Goal: Find specific fact

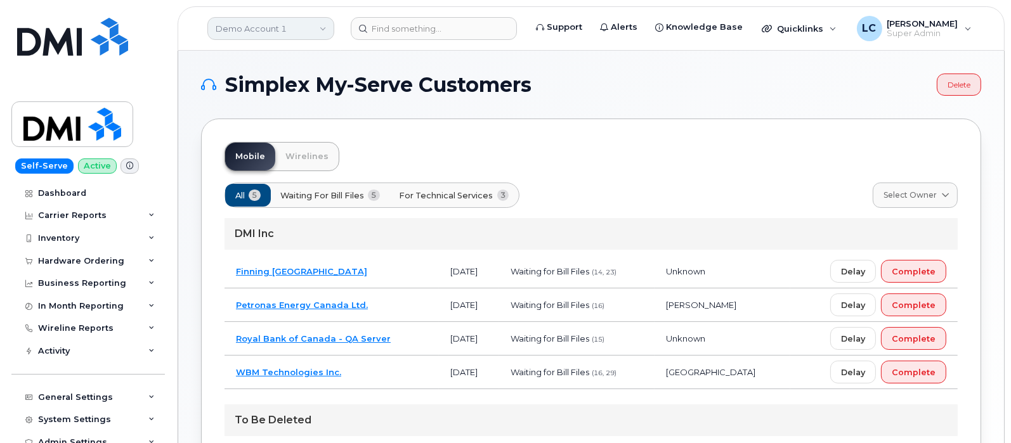
click at [257, 18] on link "Demo Account 1" at bounding box center [270, 28] width 127 height 23
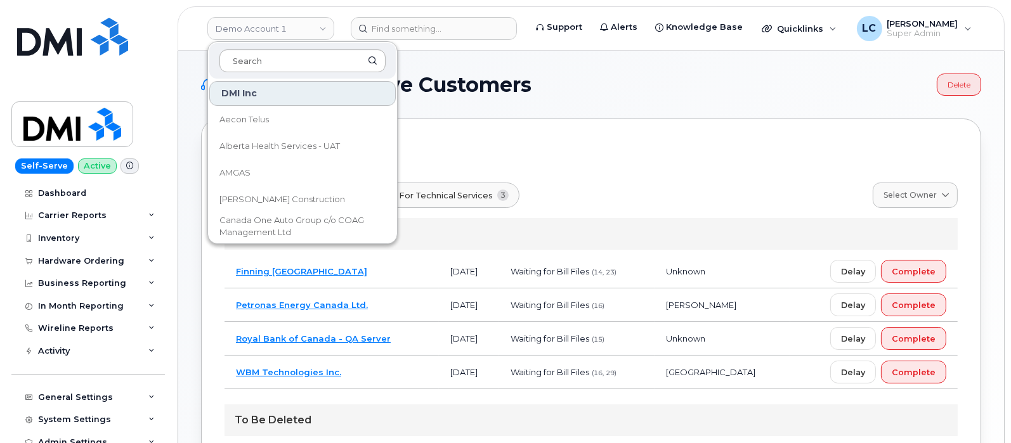
click at [273, 58] on input at bounding box center [302, 60] width 166 height 23
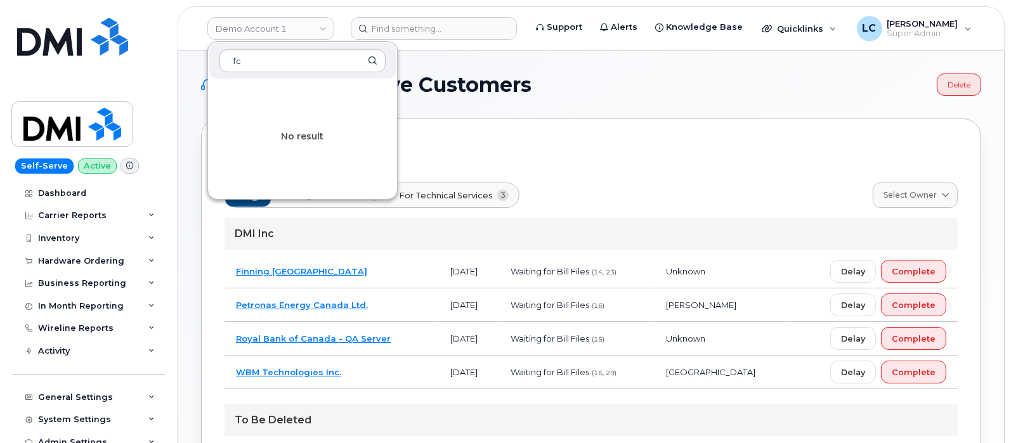
type input "f"
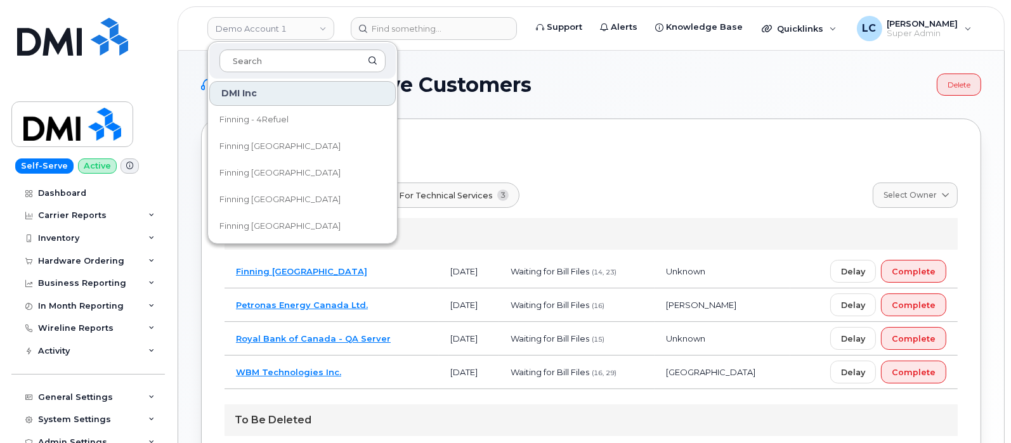
type input "\"
click at [297, 57] on input at bounding box center [302, 60] width 166 height 23
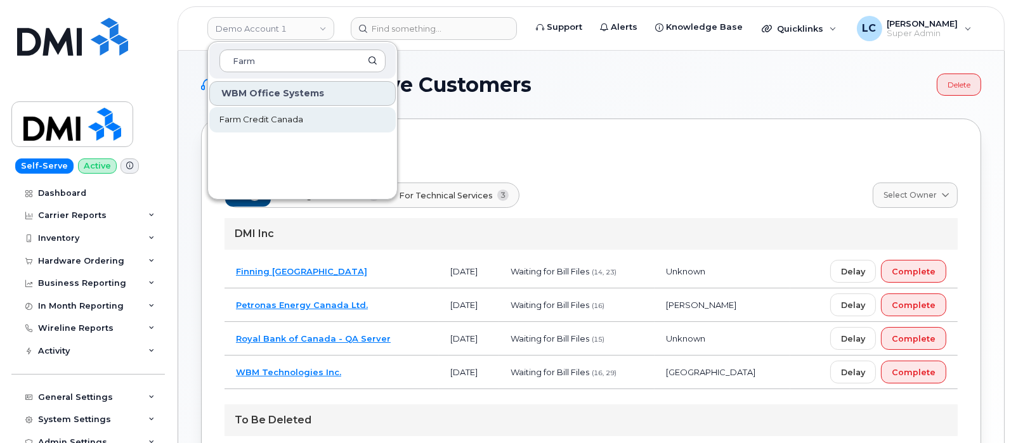
type input "Farm"
click at [317, 108] on link "Farm Credit Canada" at bounding box center [302, 119] width 186 height 25
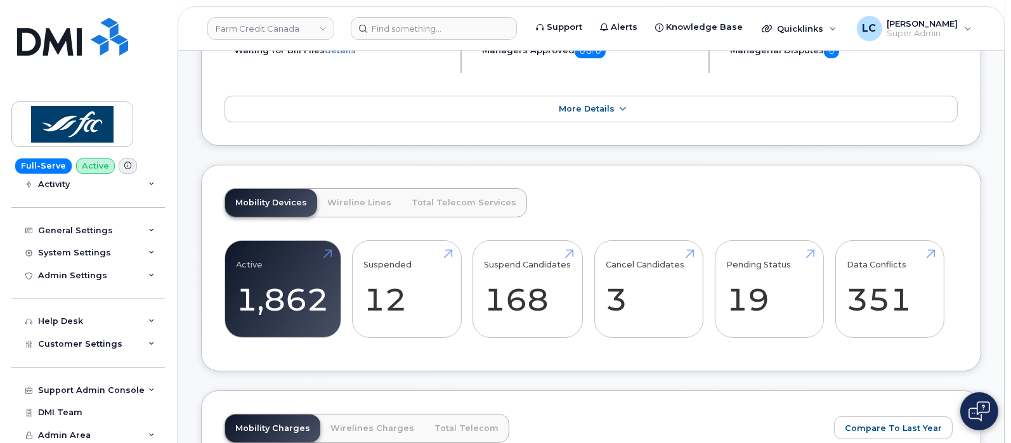
scroll to position [169, 0]
click at [121, 344] on div "Customer Settings" at bounding box center [87, 342] width 153 height 23
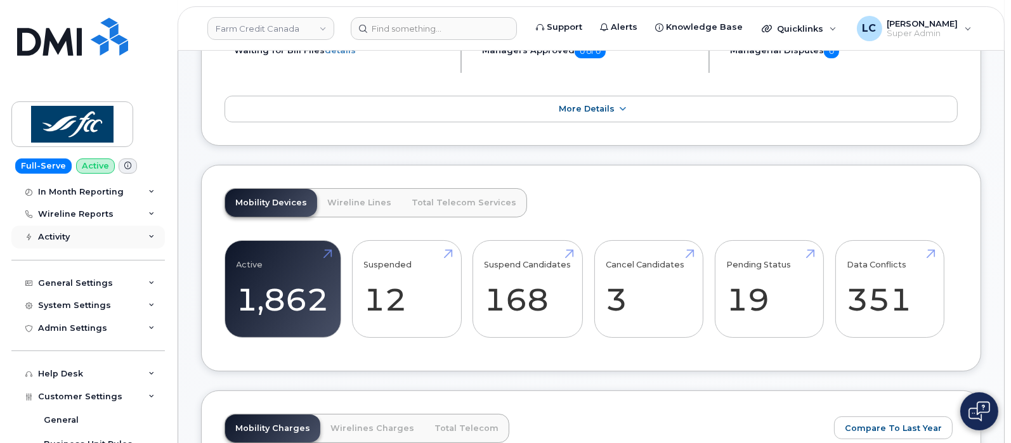
scroll to position [89, 0]
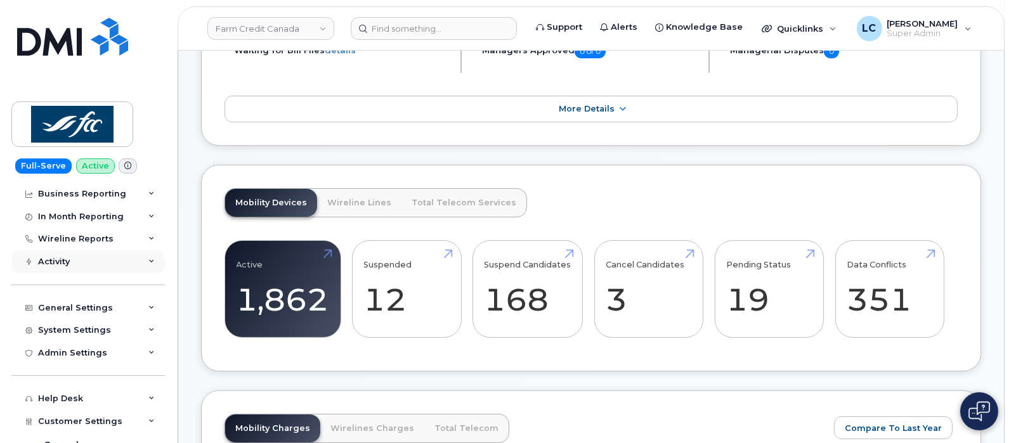
click at [105, 252] on div "Activity" at bounding box center [87, 261] width 153 height 23
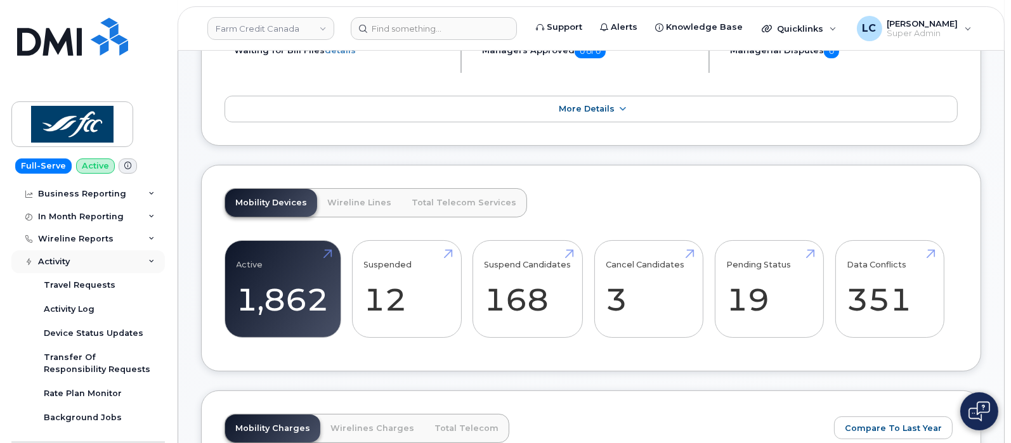
click at [106, 266] on div "Activity" at bounding box center [87, 261] width 153 height 23
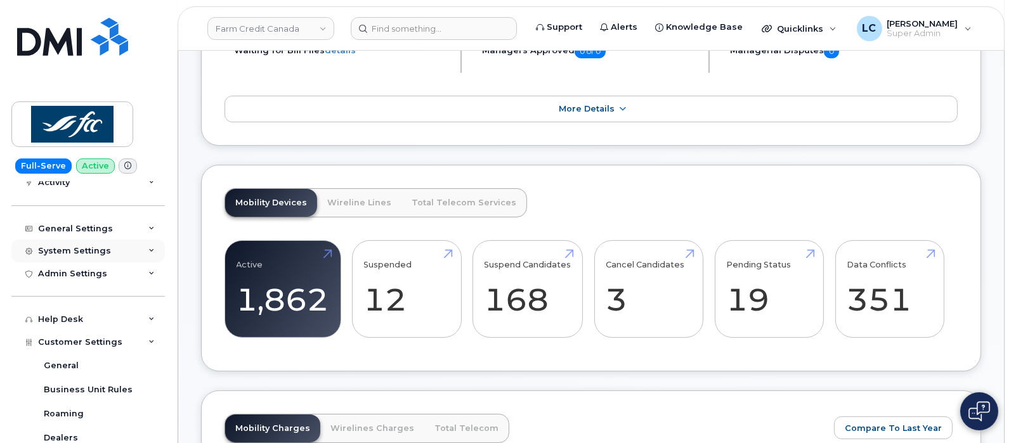
click at [100, 250] on div "System Settings" at bounding box center [74, 251] width 73 height 10
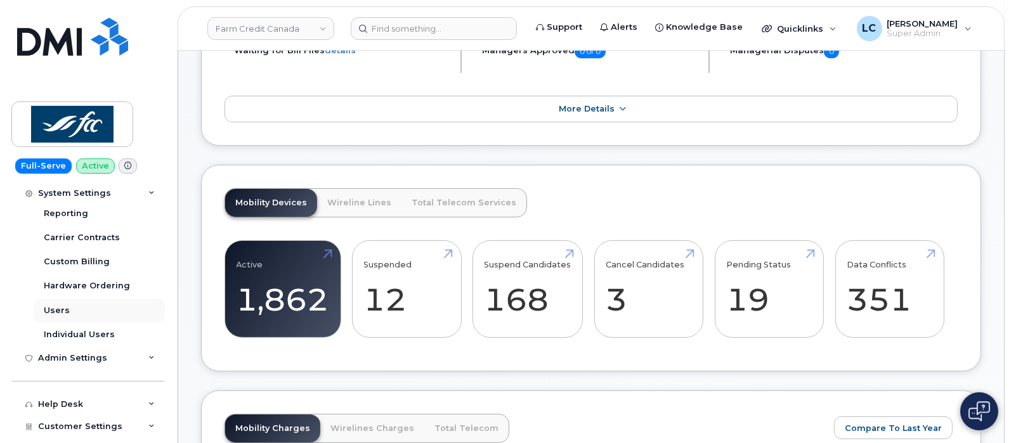
scroll to position [327, 0]
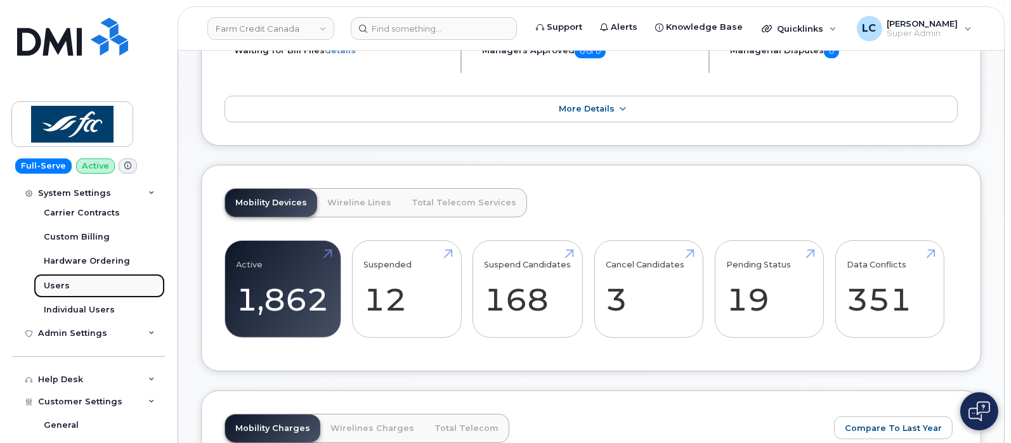
click at [72, 287] on link "Users" at bounding box center [99, 286] width 131 height 24
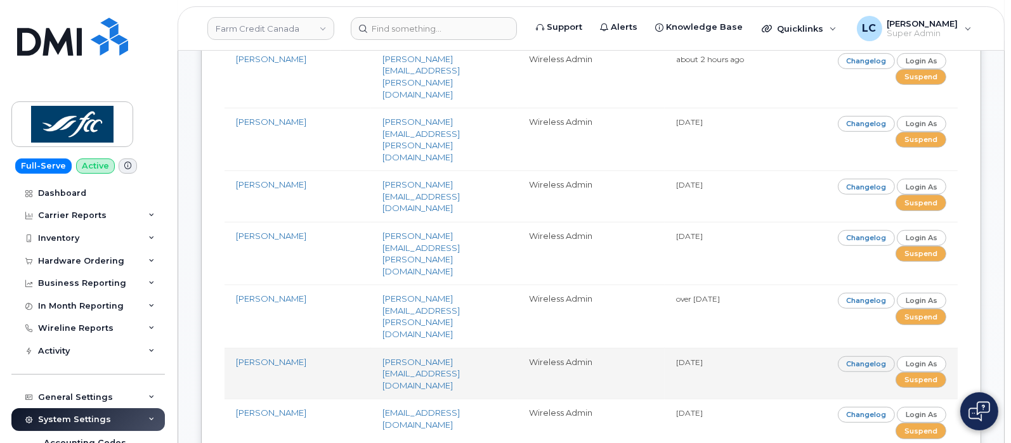
scroll to position [713, 0]
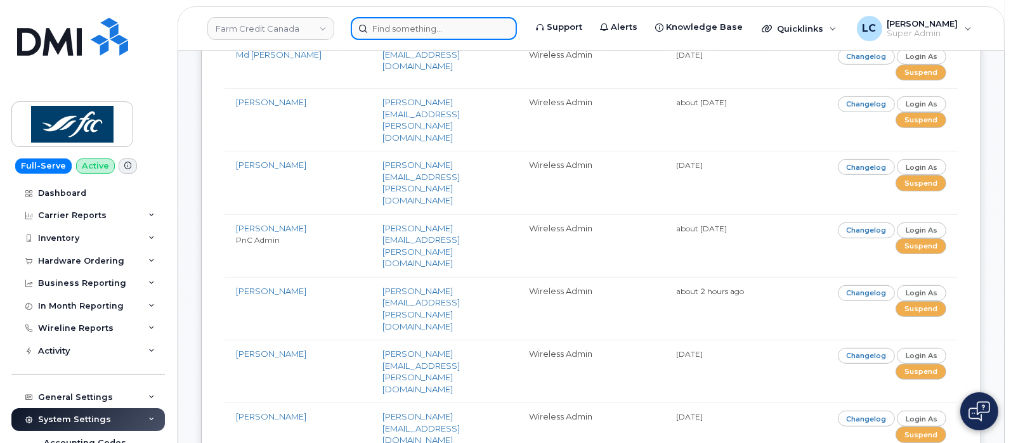
click at [422, 30] on input at bounding box center [434, 28] width 166 height 23
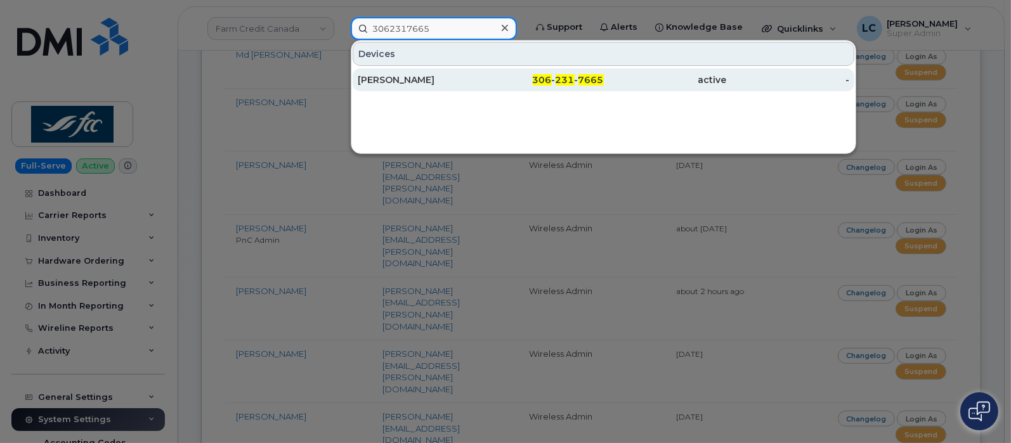
type input "3062317665"
click at [517, 74] on div "306 - 231 - 7665" at bounding box center [542, 80] width 123 height 13
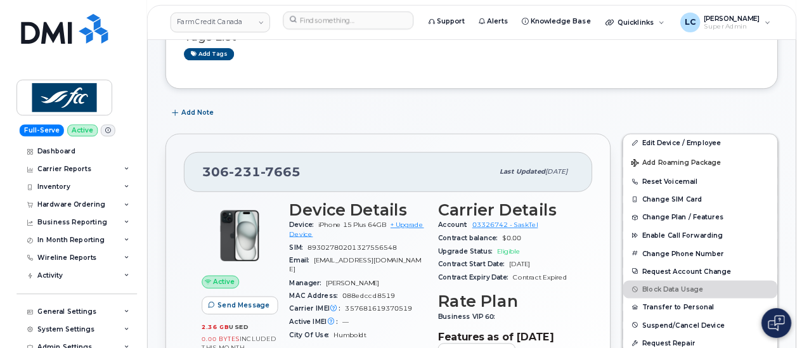
scroll to position [238, 0]
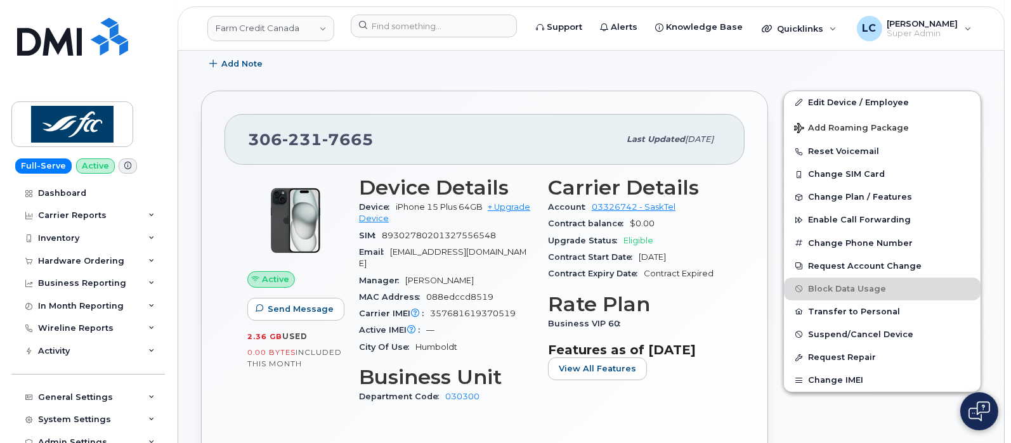
click at [512, 309] on span "357681619370519" at bounding box center [473, 314] width 86 height 10
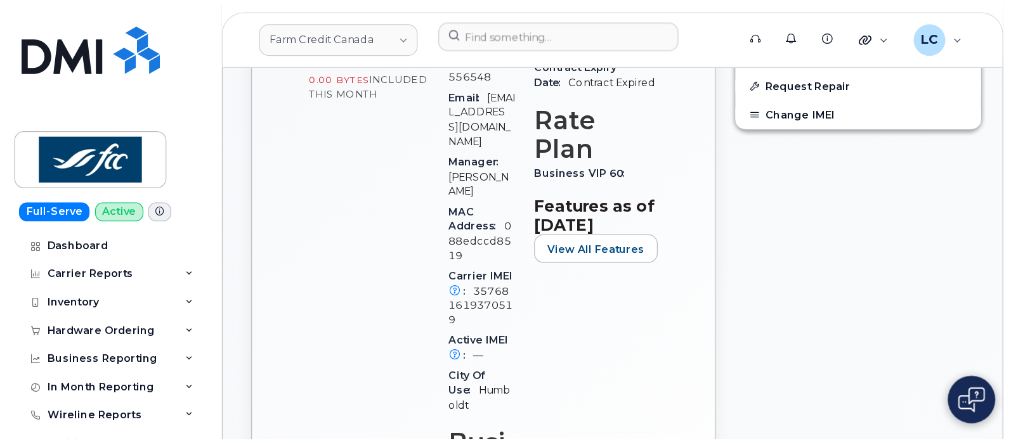
scroll to position [554, 0]
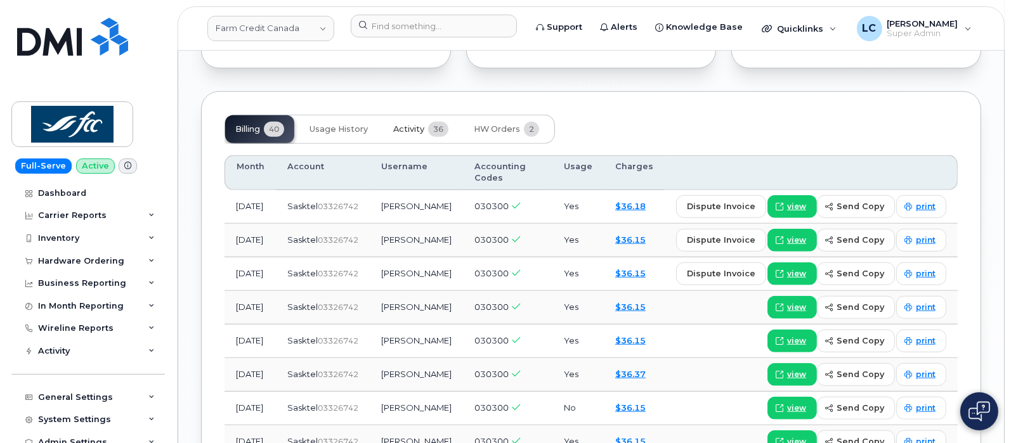
click at [424, 124] on span "Activity" at bounding box center [408, 129] width 31 height 10
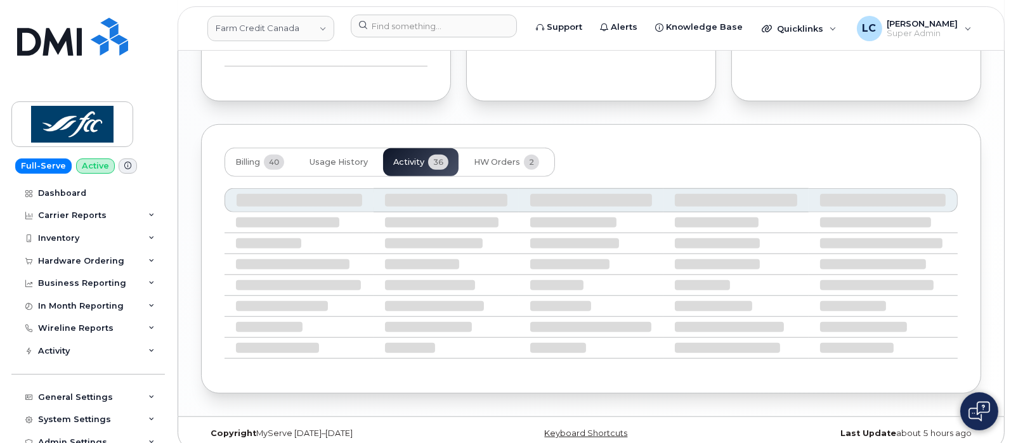
scroll to position [1188, 0]
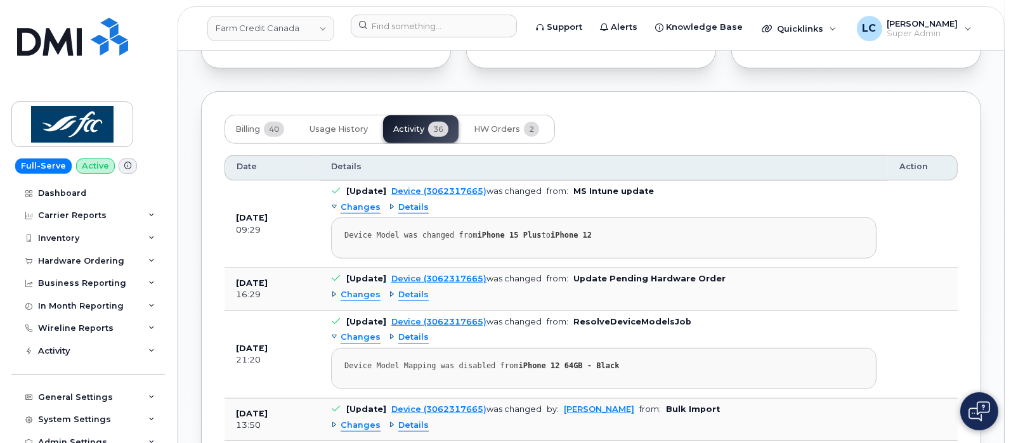
click at [419, 289] on span "Details" at bounding box center [413, 295] width 30 height 12
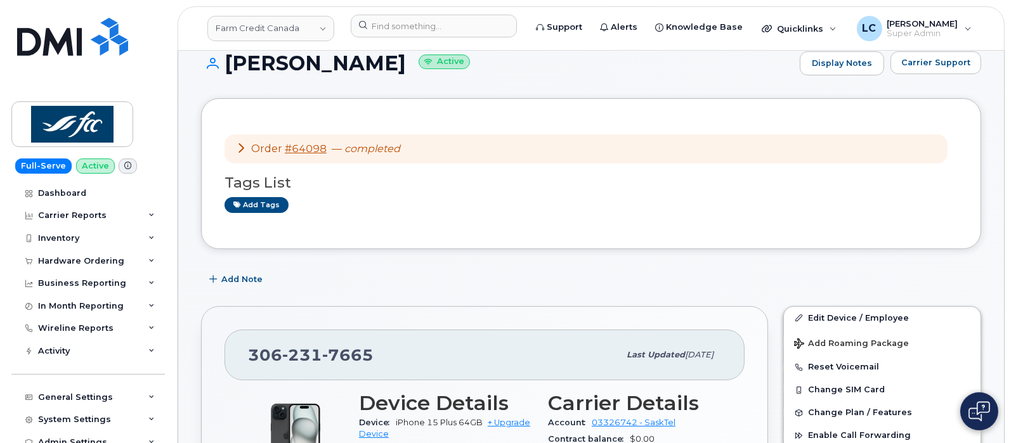
scroll to position [0, 0]
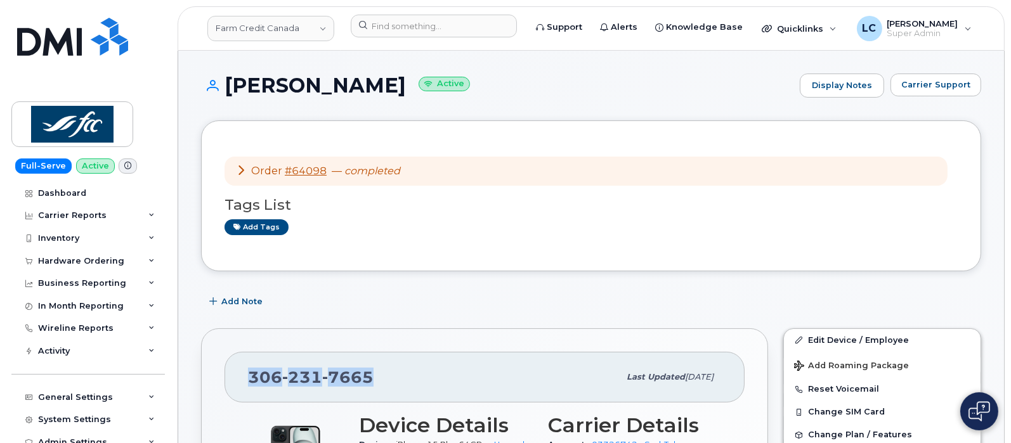
drag, startPoint x: 374, startPoint y: 374, endPoint x: 248, endPoint y: 375, distance: 126.2
click at [248, 375] on div "306 231 7665" at bounding box center [433, 377] width 371 height 27
copy span "306 231 7665"
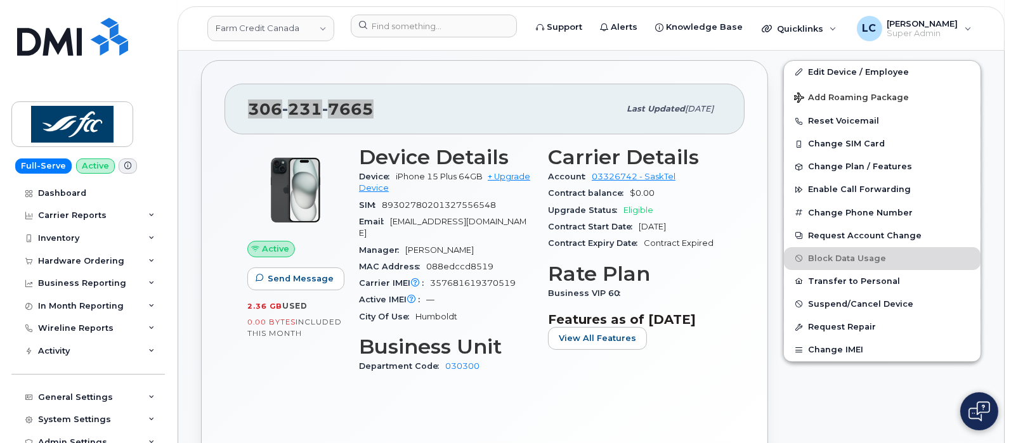
scroll to position [316, 0]
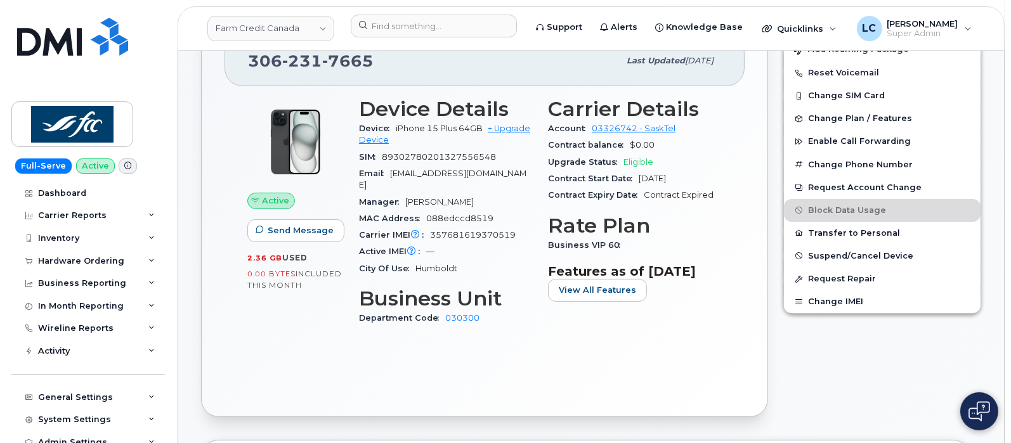
click at [514, 230] on span "357681619370519" at bounding box center [473, 235] width 86 height 10
click at [479, 230] on span "357681619370519" at bounding box center [473, 235] width 86 height 10
copy span "357681619370519"
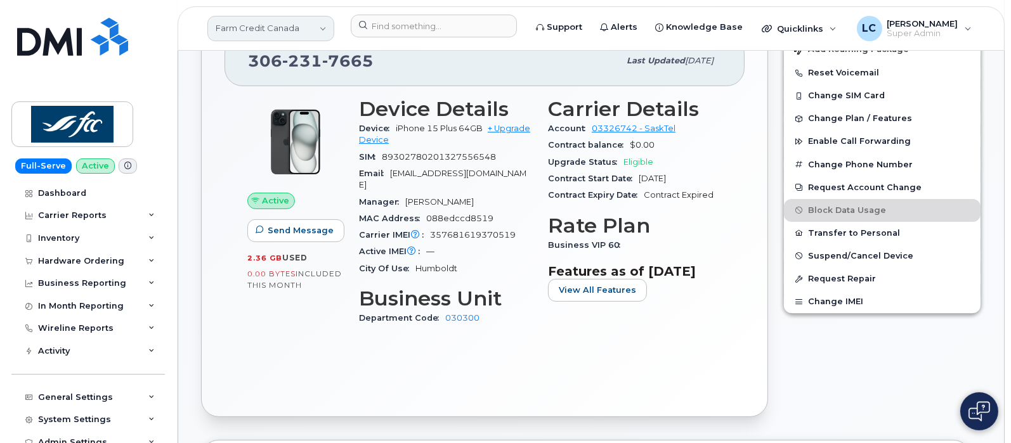
click at [294, 22] on link "Farm Credit Canada" at bounding box center [270, 28] width 127 height 25
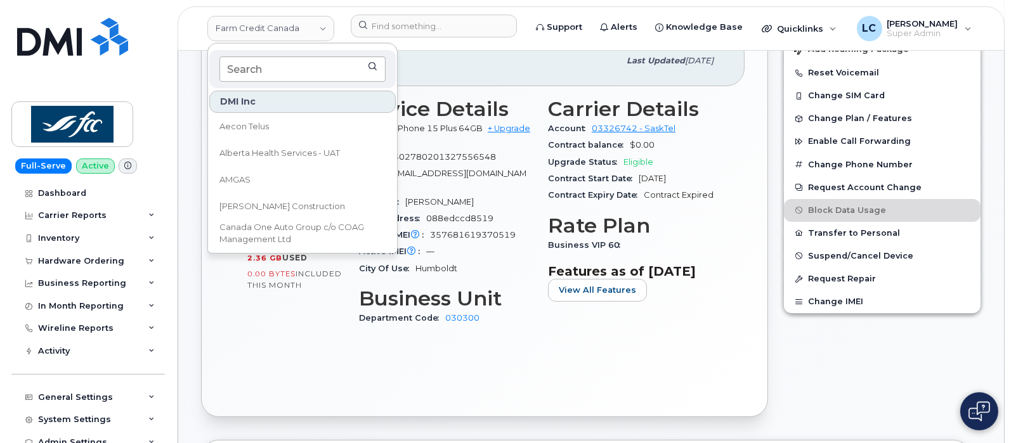
click at [296, 63] on input at bounding box center [302, 68] width 166 height 25
click at [297, 62] on input at bounding box center [302, 68] width 166 height 25
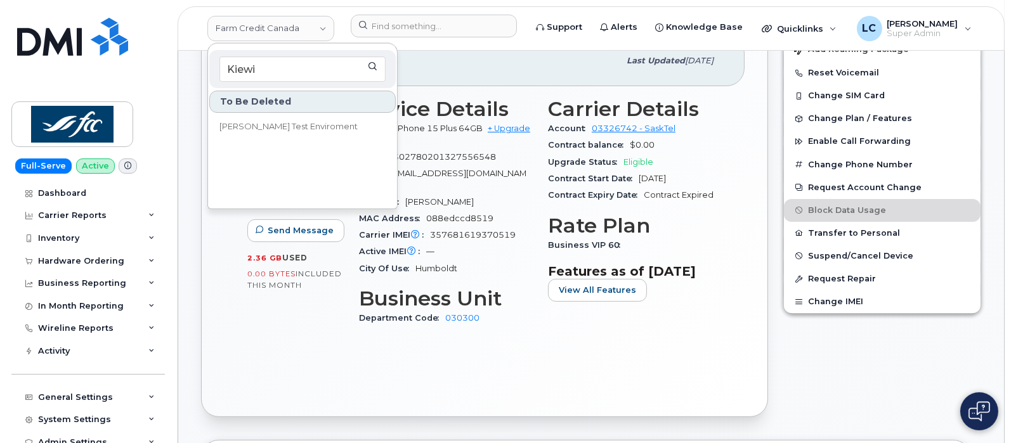
type input "Kiewit"
